Goal: Task Accomplishment & Management: Use online tool/utility

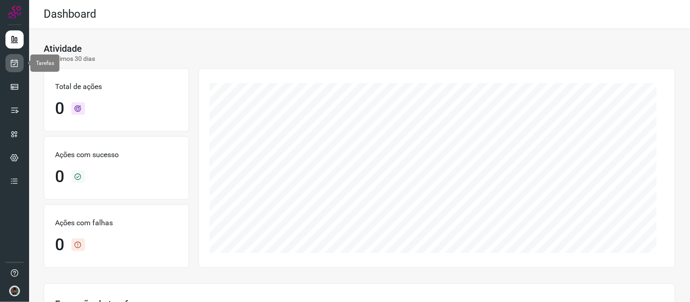
click at [12, 62] on icon at bounding box center [15, 63] width 10 height 9
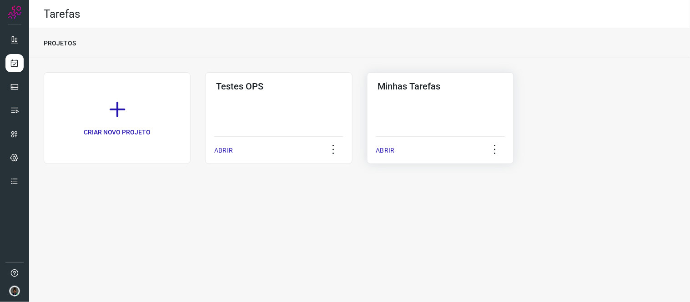
click at [396, 115] on div "Minhas Tarefas ABRIR" at bounding box center [440, 118] width 147 height 92
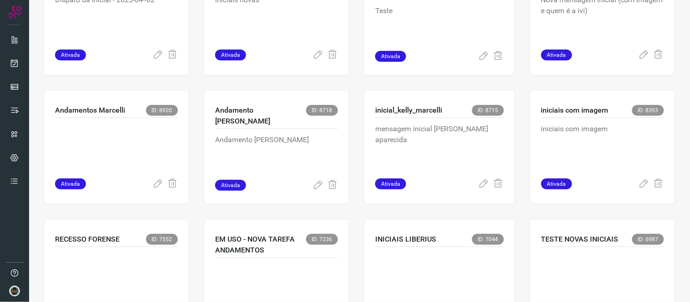
scroll to position [404, 0]
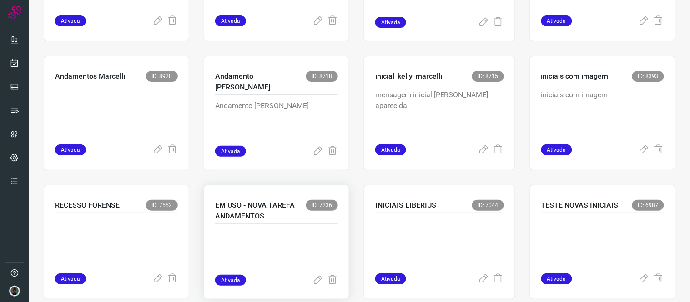
click at [287, 217] on p "EM USO - NOVA TAREFA ANDAMENTOS" at bounding box center [260, 211] width 91 height 22
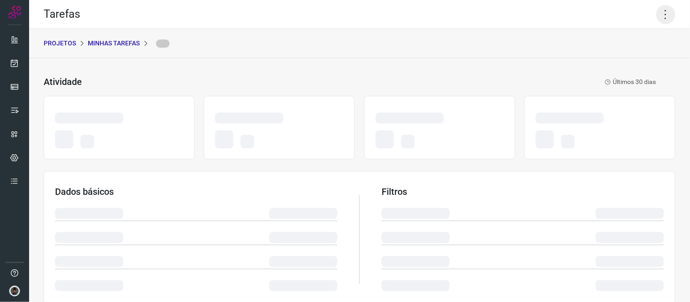
click at [660, 20] on icon at bounding box center [665, 14] width 19 height 19
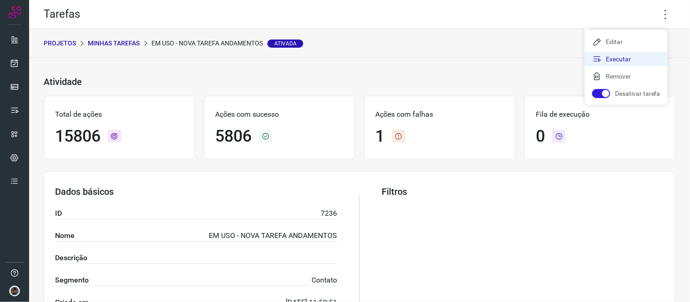
click at [635, 62] on li "Executar" at bounding box center [626, 59] width 83 height 15
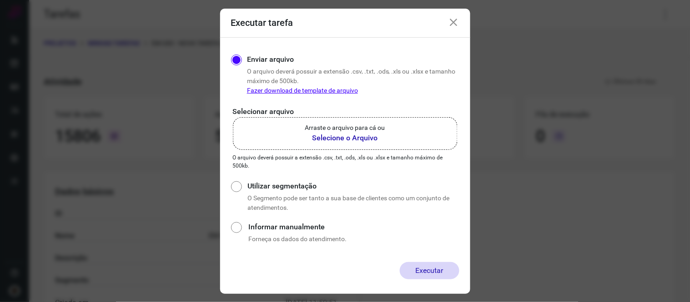
click at [387, 155] on p "O arquivo deverá possuir a extensão .csv, .txt, .ods, .xls ou .xlsx e tamanho m…" at bounding box center [345, 162] width 225 height 16
click at [352, 133] on div "Arraste o arquivo para cá ou Selecione o Arquivo" at bounding box center [345, 133] width 80 height 20
click at [342, 128] on p "Arraste o arquivo para cá ou" at bounding box center [345, 128] width 80 height 10
click at [0, 0] on input "Arraste o arquivo para cá ou Selecione o Arquivo" at bounding box center [0, 0] width 0 height 0
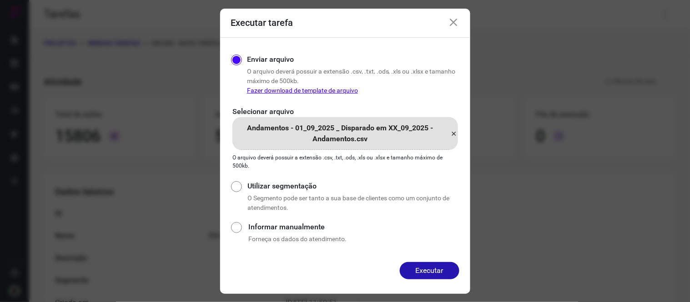
click at [444, 273] on button "Executar" at bounding box center [430, 270] width 60 height 17
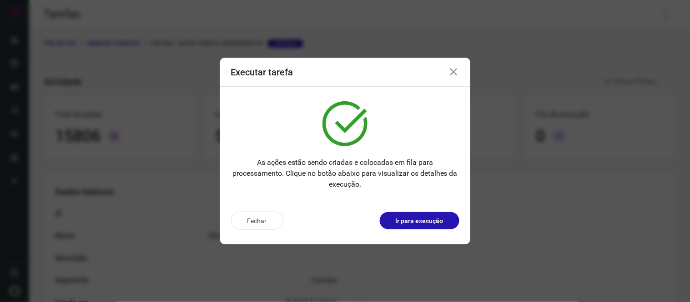
click at [452, 74] on icon at bounding box center [453, 72] width 11 height 11
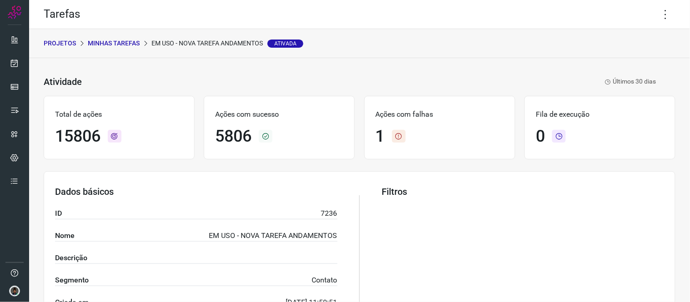
click at [121, 42] on p "Minhas Tarefas" at bounding box center [114, 44] width 52 height 10
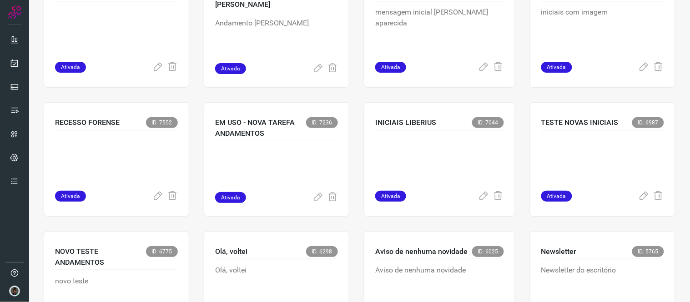
scroll to position [703, 0]
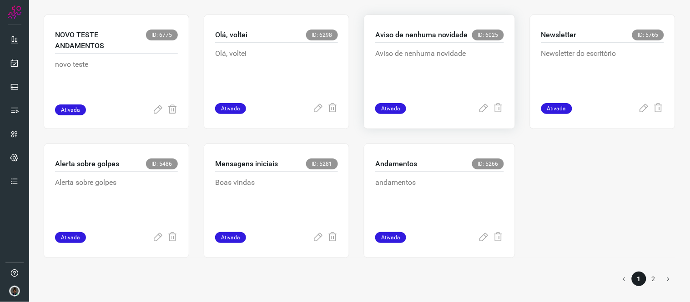
click at [427, 65] on p "Aviso de nenhuma novidade" at bounding box center [439, 70] width 129 height 45
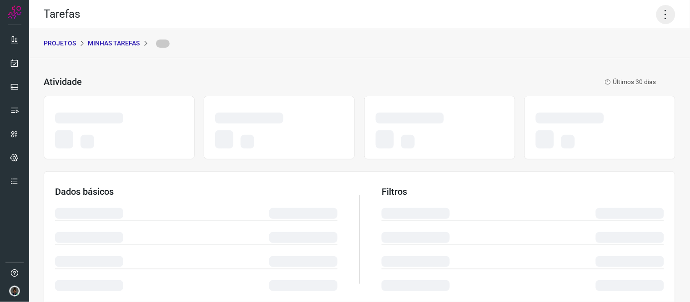
click at [656, 17] on icon at bounding box center [665, 14] width 19 height 19
click at [664, 18] on icon at bounding box center [665, 14] width 19 height 19
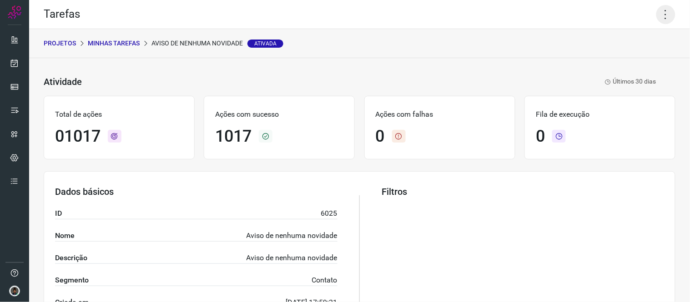
click at [661, 12] on icon at bounding box center [665, 14] width 19 height 19
click at [635, 57] on li "Executar" at bounding box center [626, 59] width 83 height 15
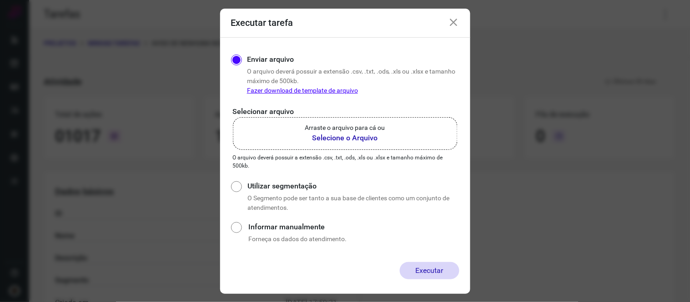
click at [354, 134] on b "Selecione o Arquivo" at bounding box center [345, 138] width 80 height 11
click at [0, 0] on input "Arraste o arquivo para cá ou Selecione o Arquivo" at bounding box center [0, 0] width 0 height 0
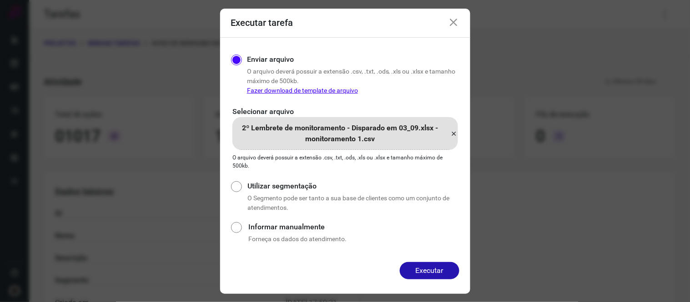
click at [422, 258] on div "Enviar arquivo O arquivo deverá possuir a extensão .csv, .txt, .ods, .xls ou .x…" at bounding box center [345, 150] width 250 height 225
click at [429, 268] on button "Executar" at bounding box center [430, 270] width 60 height 17
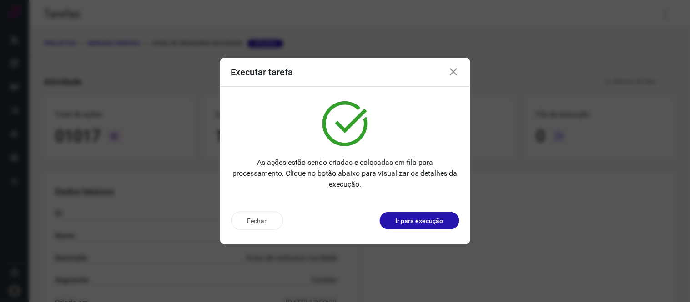
click at [455, 69] on icon at bounding box center [453, 72] width 11 height 11
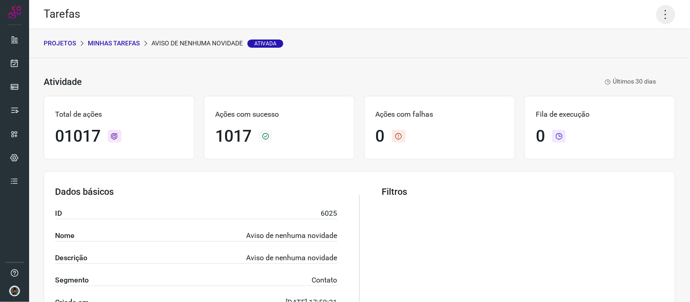
click at [665, 17] on icon at bounding box center [665, 14] width 19 height 19
click at [612, 52] on li "Executar" at bounding box center [626, 59] width 83 height 15
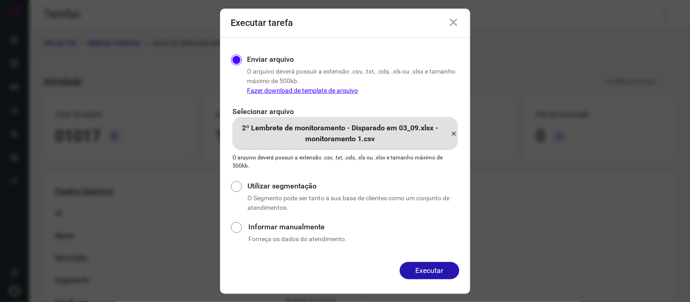
click at [455, 133] on icon at bounding box center [454, 133] width 7 height 11
click at [0, 0] on input "2º Lembrete de monitoramento - Disparado em 03_09.xlsx - monitoramento 1.csv" at bounding box center [0, 0] width 0 height 0
click at [439, 274] on button "Executar" at bounding box center [430, 270] width 60 height 17
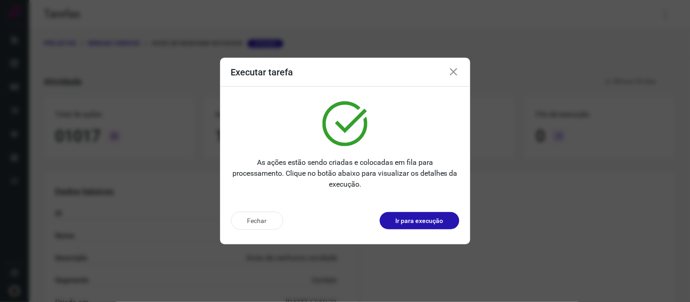
drag, startPoint x: 455, startPoint y: 71, endPoint x: 653, endPoint y: 39, distance: 200.8
click at [455, 70] on icon at bounding box center [453, 72] width 11 height 11
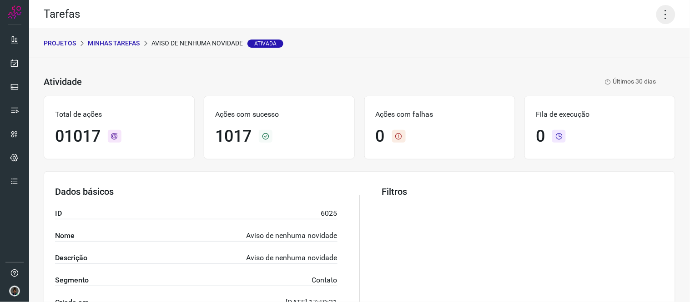
click at [656, 13] on icon at bounding box center [665, 14] width 19 height 19
click at [618, 57] on li "Executar" at bounding box center [626, 59] width 83 height 15
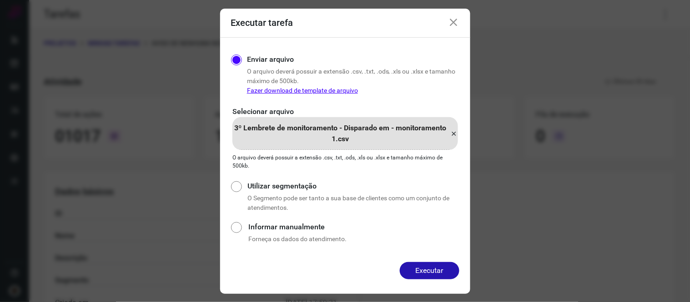
click at [456, 131] on icon at bounding box center [454, 133] width 7 height 11
click at [0, 0] on input "3º Lembrete de monitoramento - Disparado em - monitoramento 1.csv" at bounding box center [0, 0] width 0 height 0
click at [435, 266] on button "Executar" at bounding box center [430, 270] width 60 height 17
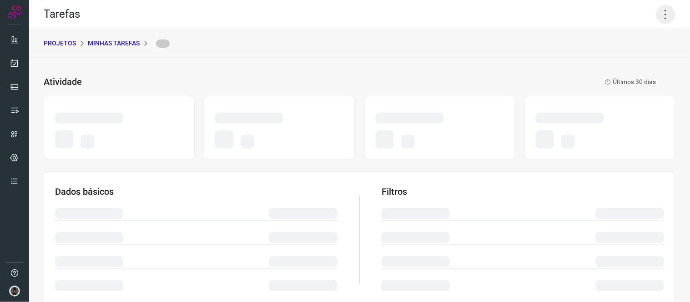
click at [659, 19] on icon at bounding box center [665, 14] width 19 height 19
click at [372, 62] on div "Atividade Últimos 30 dias Dados básicos Filtros Execução de tarefas" at bounding box center [359, 272] width 661 height 428
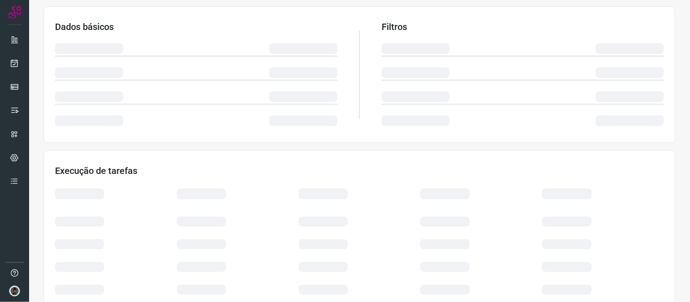
scroll to position [183, 0]
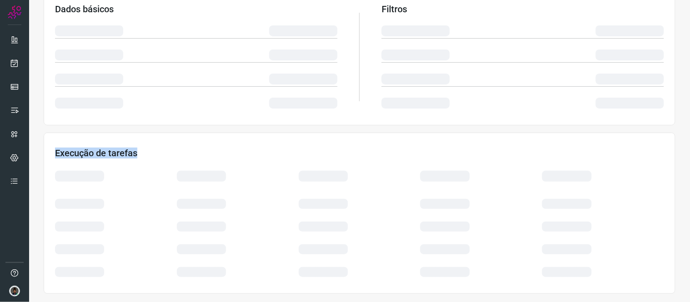
drag, startPoint x: 411, startPoint y: 146, endPoint x: 430, endPoint y: 93, distance: 56.3
click at [434, 94] on div "Atividade Últimos 30 dias Dados básicos Filtros Execução de tarefas" at bounding box center [359, 89] width 661 height 428
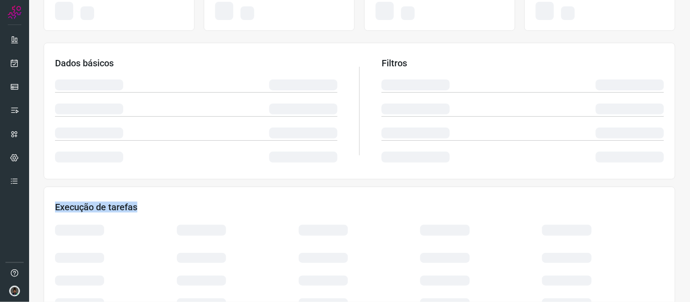
scroll to position [0, 0]
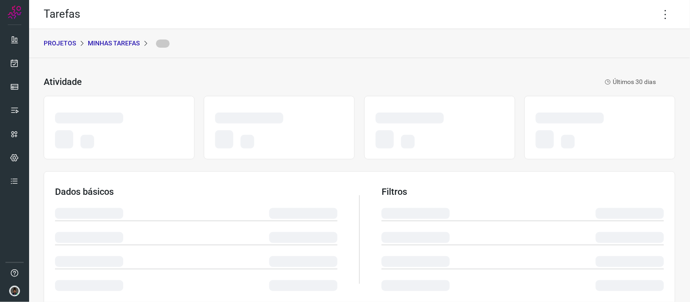
click at [364, 119] on div at bounding box center [439, 128] width 151 height 64
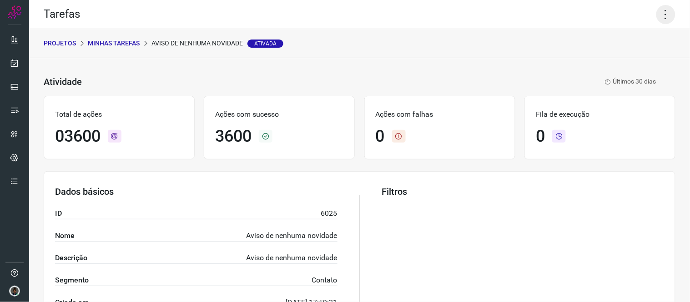
click at [657, 17] on icon at bounding box center [665, 14] width 19 height 19
click at [616, 61] on li "Executar" at bounding box center [626, 59] width 83 height 15
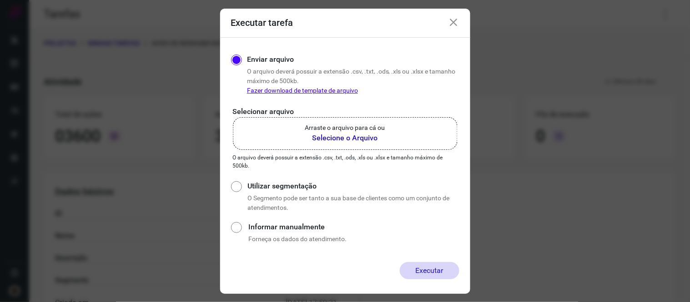
click at [376, 146] on label "Arraste o arquivo para cá ou Selecione o Arquivo" at bounding box center [345, 133] width 225 height 33
click at [0, 0] on input "Arraste o arquivo para cá ou Selecione o Arquivo" at bounding box center [0, 0] width 0 height 0
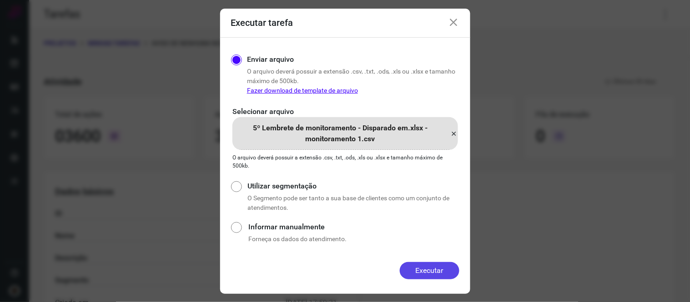
drag, startPoint x: 438, startPoint y: 274, endPoint x: 441, endPoint y: 270, distance: 4.9
click at [438, 273] on button "Executar" at bounding box center [430, 270] width 60 height 17
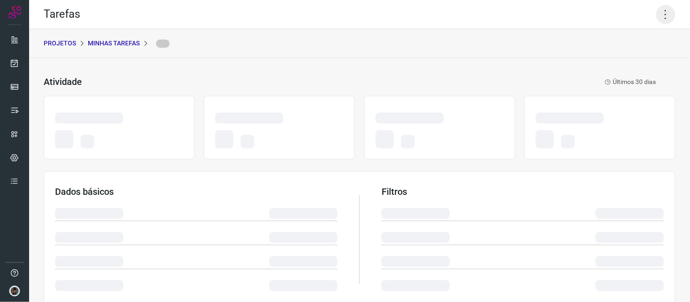
click at [656, 14] on icon at bounding box center [665, 14] width 19 height 19
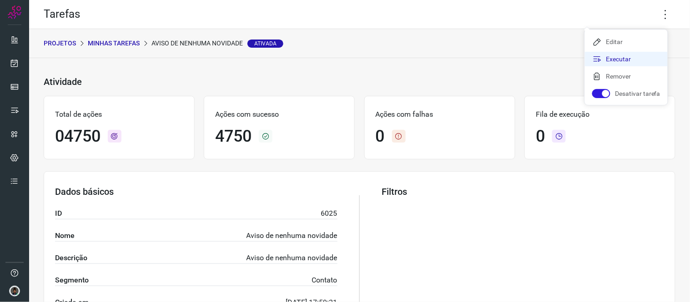
click at [639, 57] on li "Executar" at bounding box center [626, 59] width 83 height 15
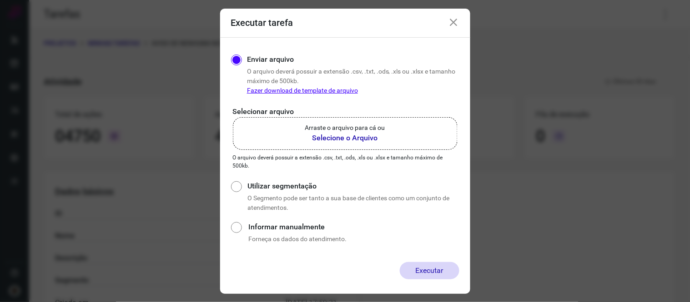
click at [382, 127] on p "Arraste o arquivo para cá ou" at bounding box center [345, 128] width 80 height 10
click at [0, 0] on input "Arraste o arquivo para cá ou Selecione o Arquivo" at bounding box center [0, 0] width 0 height 0
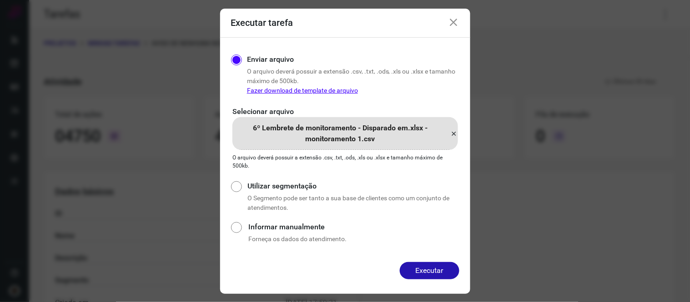
click at [434, 270] on button "Executar" at bounding box center [430, 270] width 60 height 17
